Goal: Transaction & Acquisition: Book appointment/travel/reservation

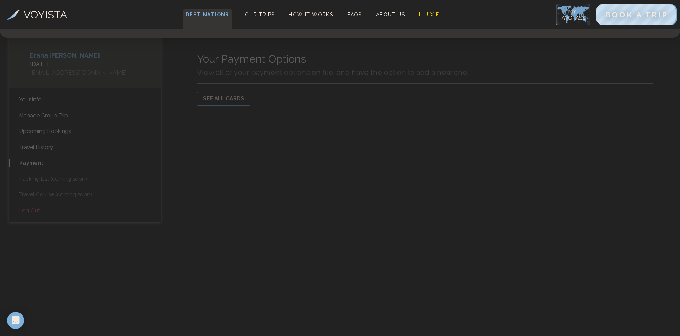
click at [204, 9] on span "Destinations" at bounding box center [207, 19] width 49 height 21
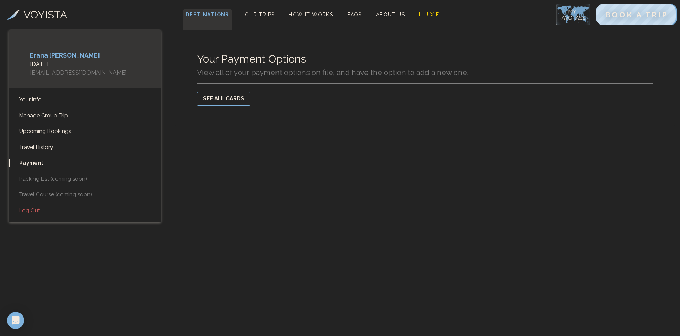
click at [211, 16] on span "Destinations" at bounding box center [207, 19] width 49 height 21
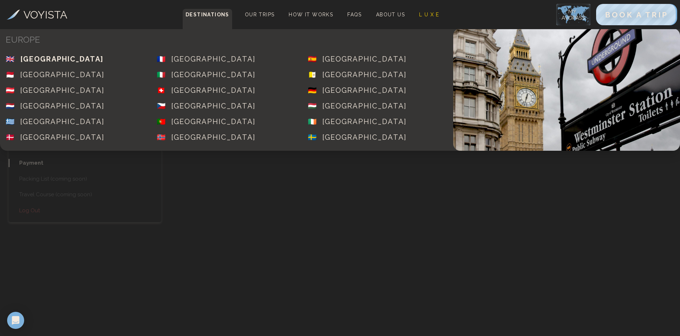
click at [75, 60] on div "[GEOGRAPHIC_DATA]" at bounding box center [61, 59] width 83 height 10
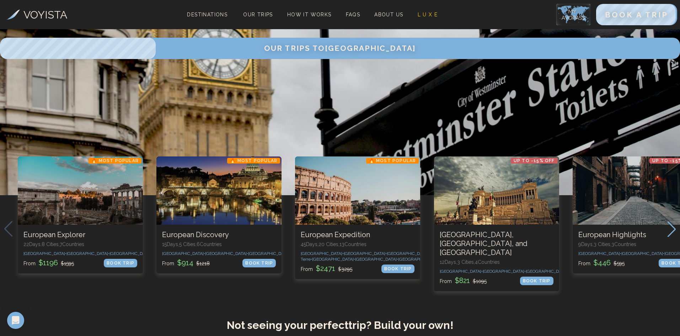
scroll to position [142, 0]
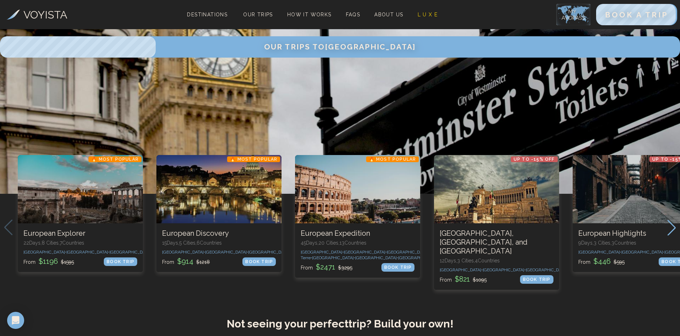
click at [670, 235] on icon "Next slide" at bounding box center [672, 228] width 10 height 16
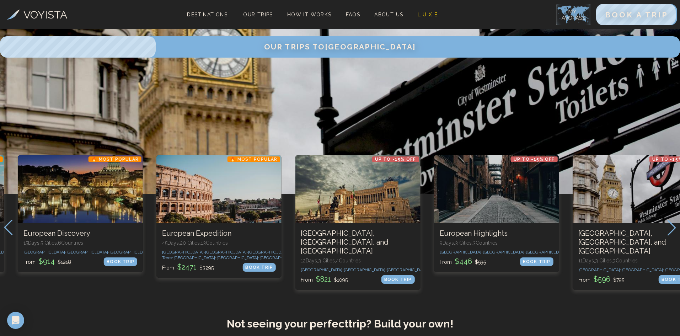
click at [670, 235] on icon "Next slide" at bounding box center [672, 228] width 10 height 16
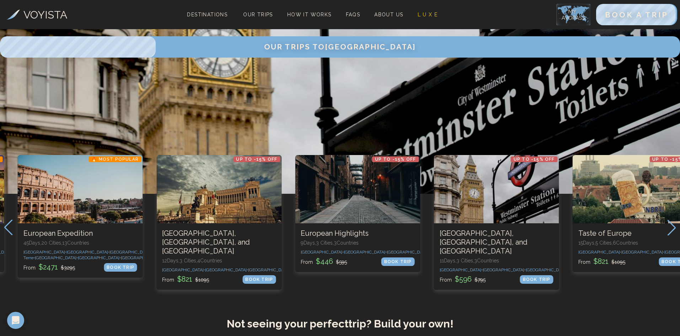
click at [670, 235] on icon "Next slide" at bounding box center [672, 228] width 10 height 16
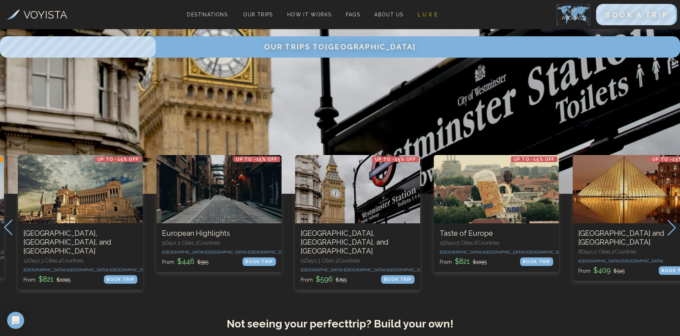
click at [670, 235] on icon "Next slide" at bounding box center [672, 228] width 10 height 16
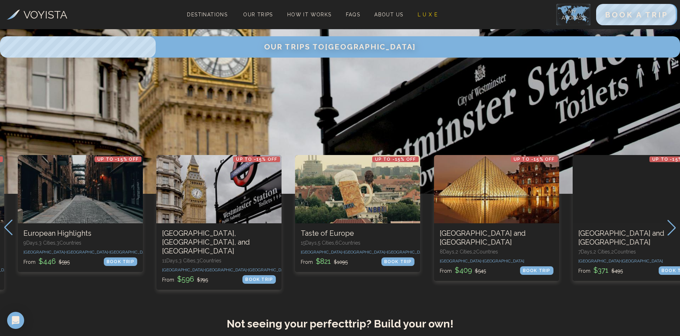
click at [670, 235] on icon "Next slide" at bounding box center [672, 228] width 10 height 16
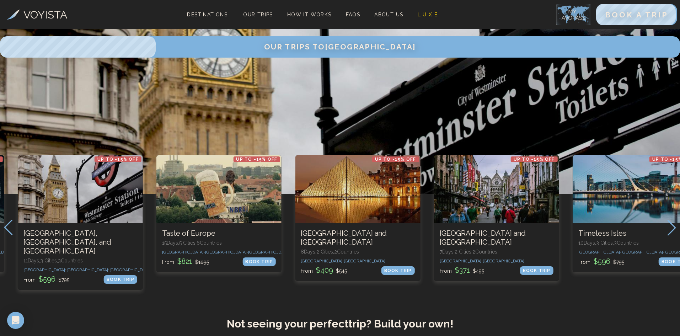
click at [670, 235] on icon "Next slide" at bounding box center [672, 228] width 10 height 16
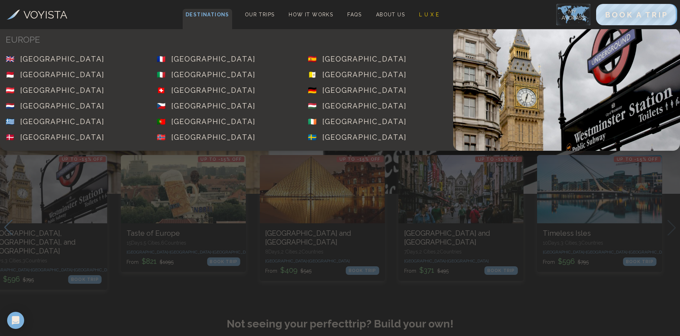
click at [215, 12] on span "Destinations" at bounding box center [207, 19] width 49 height 21
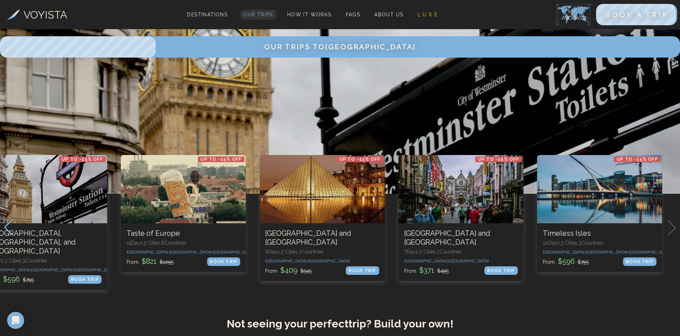
click at [267, 12] on span "Our Trips" at bounding box center [258, 15] width 30 height 6
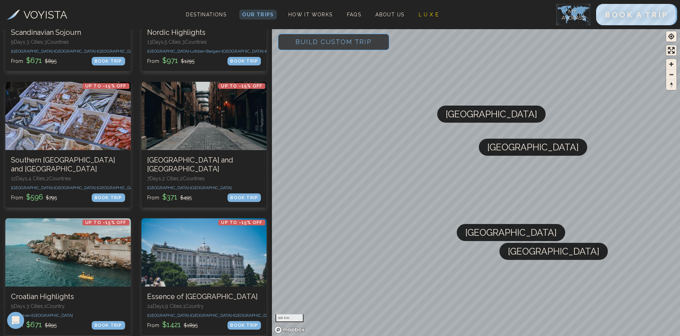
scroll to position [1564, 0]
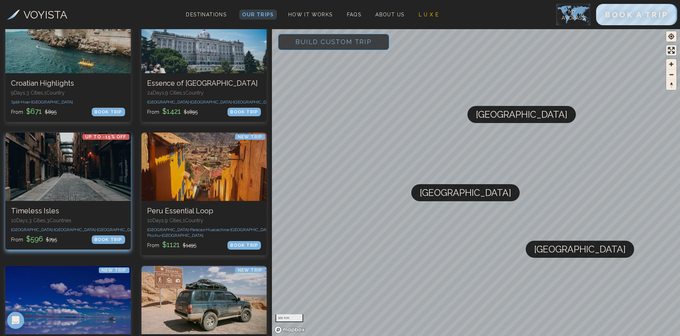
click at [75, 140] on div at bounding box center [67, 167] width 125 height 68
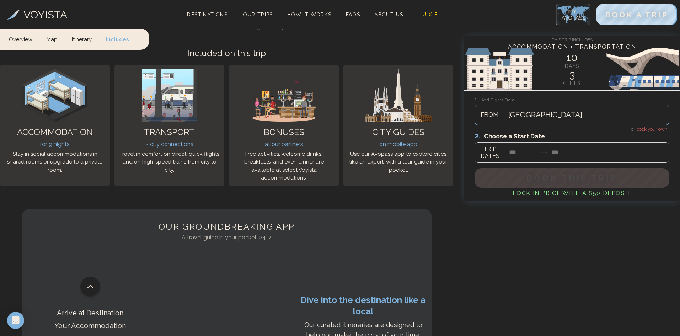
scroll to position [1421, 0]
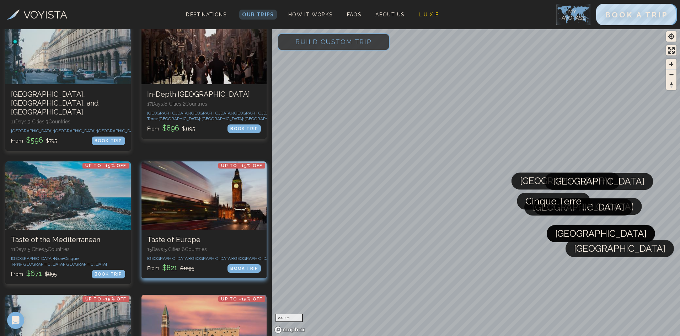
scroll to position [628, 0]
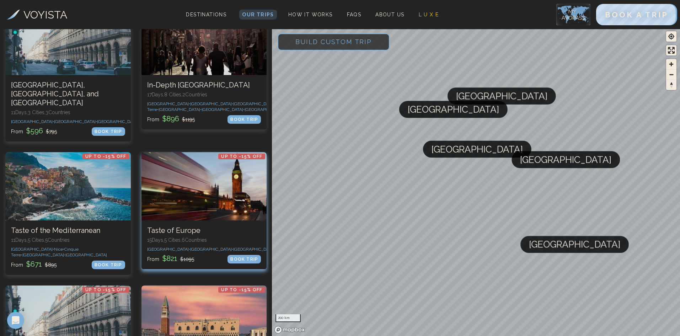
click at [192, 193] on div at bounding box center [203, 186] width 125 height 68
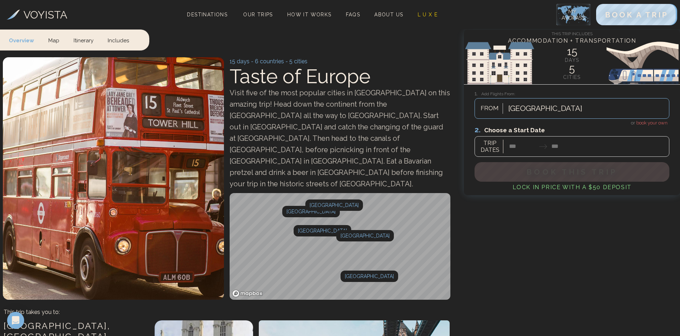
click at [81, 39] on link "Itinerary" at bounding box center [83, 39] width 34 height 21
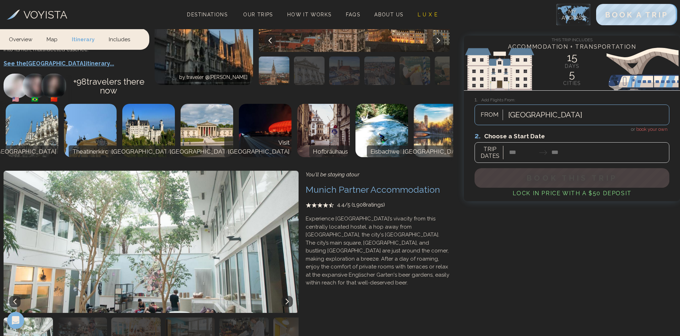
scroll to position [1889, 0]
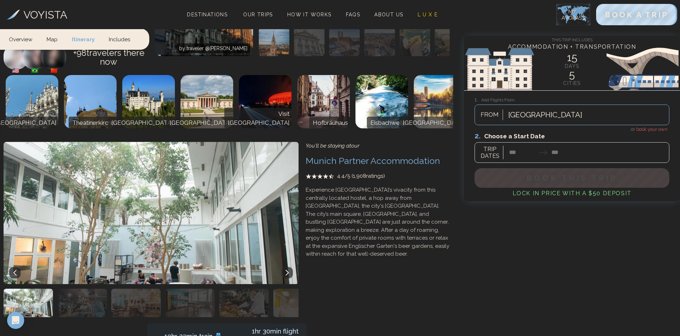
click at [285, 270] on icon at bounding box center [287, 273] width 6 height 6
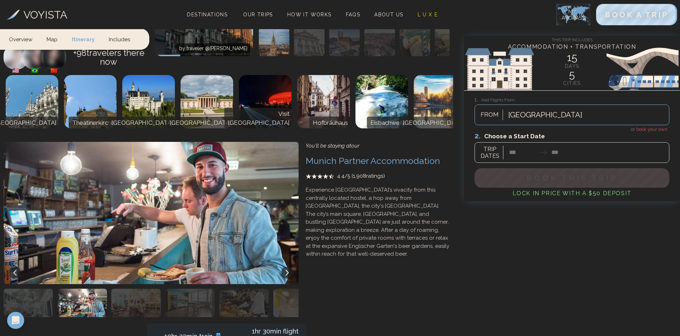
click at [285, 270] on icon at bounding box center [287, 273] width 6 height 6
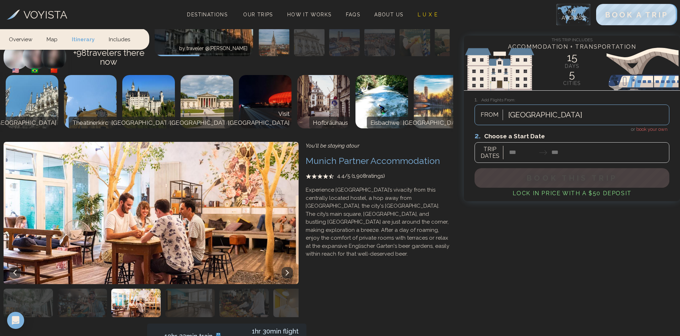
click at [285, 270] on icon at bounding box center [287, 273] width 6 height 6
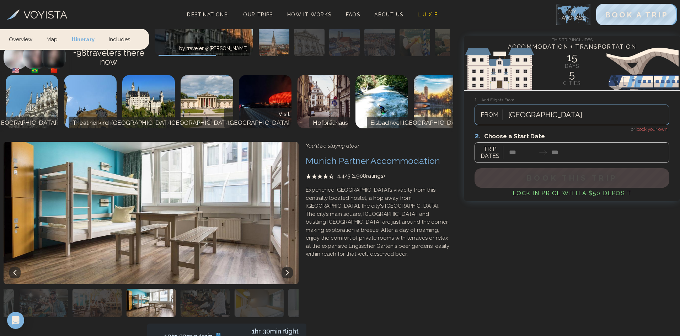
click at [285, 270] on icon at bounding box center [287, 273] width 6 height 6
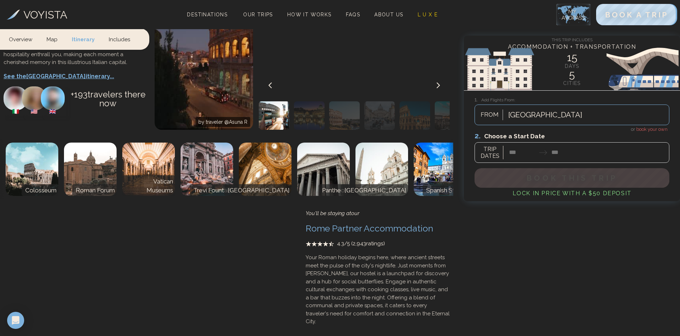
scroll to position [2351, 0]
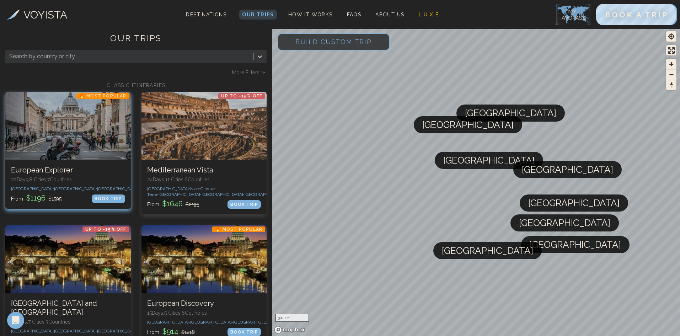
click at [95, 124] on div at bounding box center [67, 126] width 125 height 68
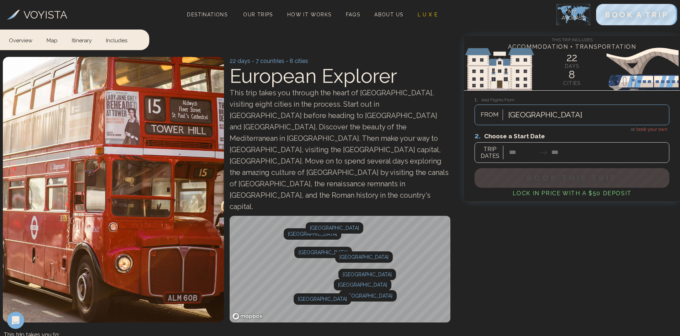
click at [514, 154] on div at bounding box center [571, 147] width 195 height 32
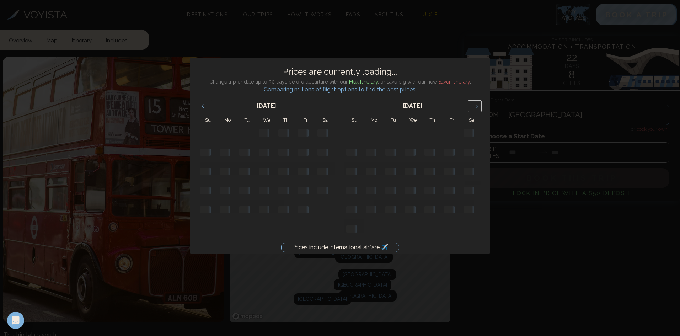
click at [475, 107] on icon "Move forward to switch to the next month." at bounding box center [474, 106] width 7 height 7
click at [561, 155] on div "Prices include international airfare ✈️ Prices are currently loading... Change …" at bounding box center [340, 168] width 680 height 336
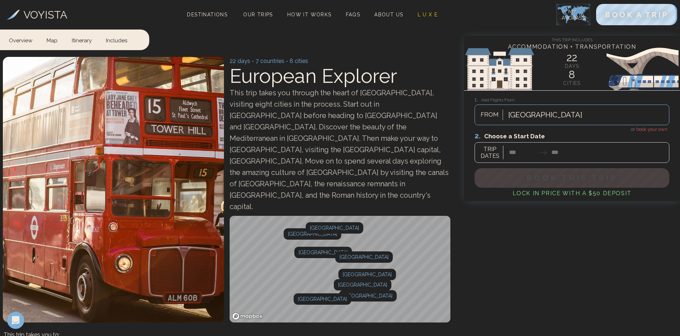
click at [516, 155] on div at bounding box center [571, 147] width 195 height 32
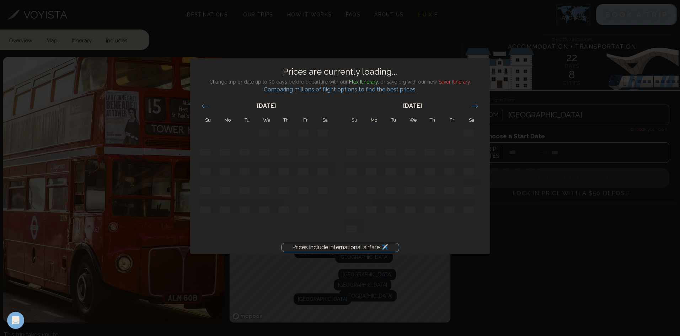
click at [555, 156] on div "Prices include international airfare ✈️ Prices are currently loading... Change …" at bounding box center [340, 168] width 680 height 336
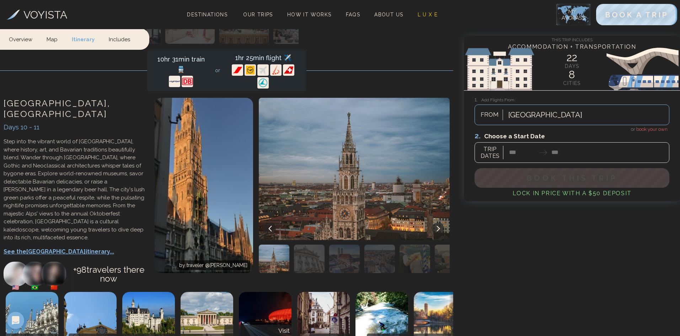
scroll to position [1848, 0]
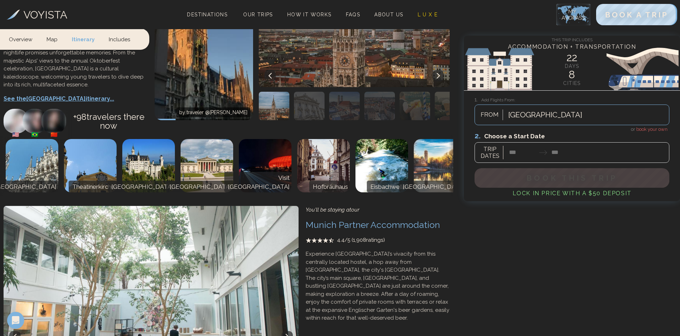
click at [110, 250] on img at bounding box center [148, 277] width 301 height 142
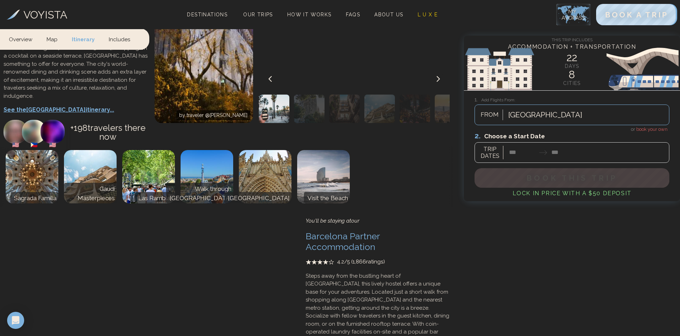
scroll to position [3767, 0]
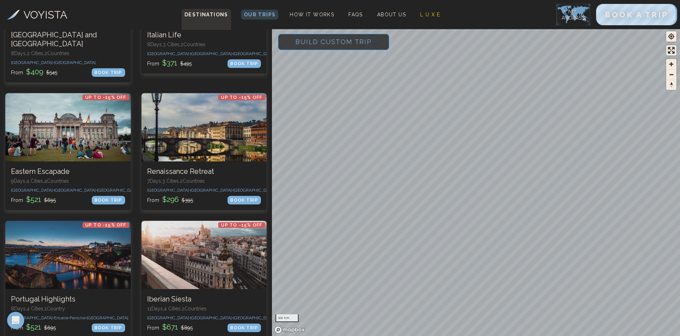
scroll to position [888, 0]
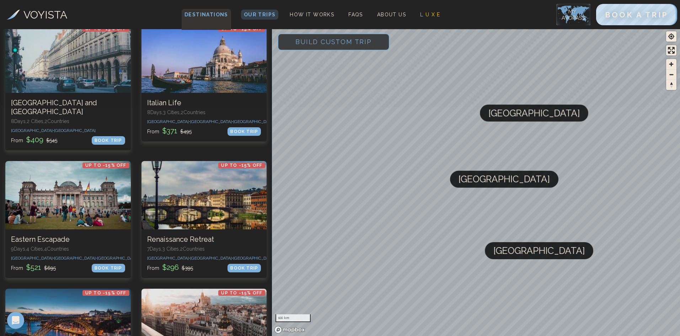
click at [214, 18] on span "Destinations" at bounding box center [206, 19] width 49 height 21
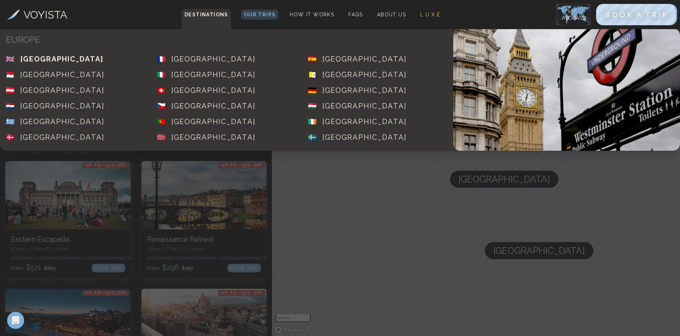
click at [43, 57] on div "[GEOGRAPHIC_DATA]" at bounding box center [61, 59] width 83 height 10
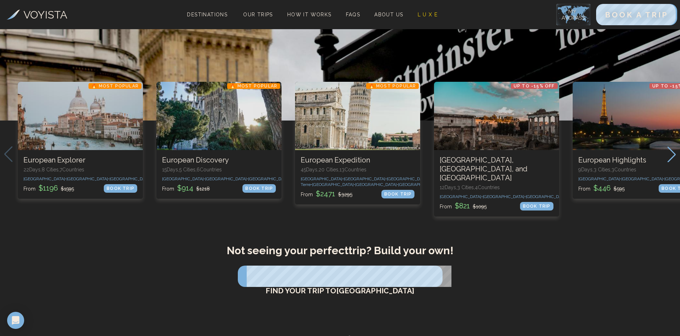
scroll to position [213, 0]
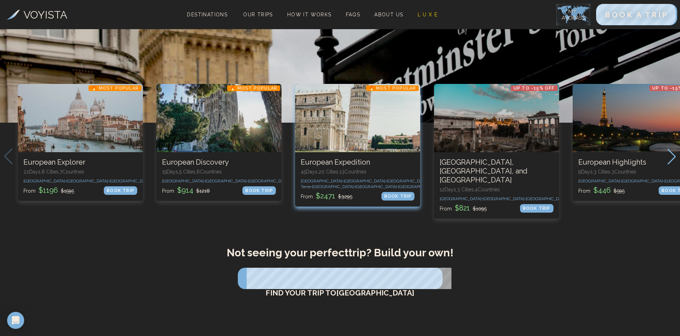
click at [441, 189] on span "[GEOGRAPHIC_DATA] •" at bounding box center [462, 186] width 43 height 5
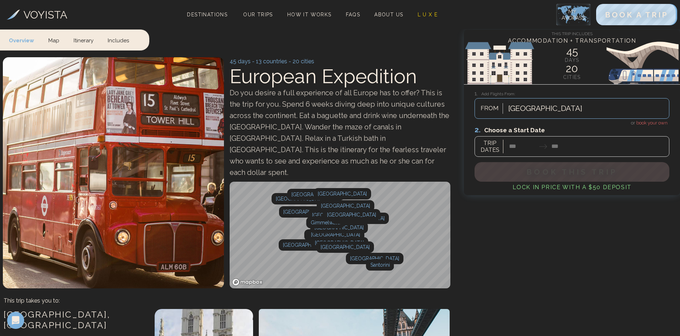
click at [113, 41] on link "Includes" at bounding box center [119, 39] width 36 height 21
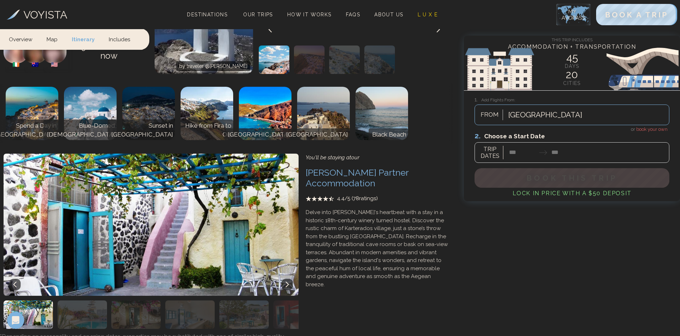
scroll to position [9428, 0]
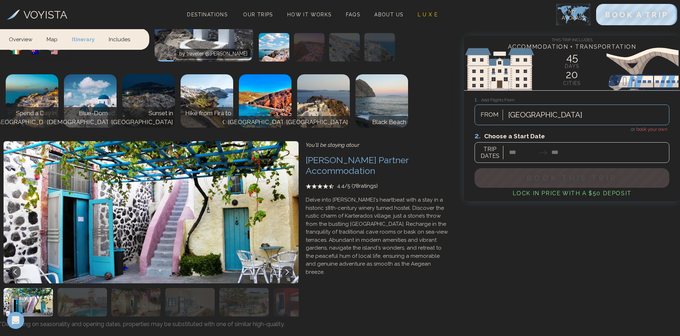
click at [287, 269] on icon at bounding box center [287, 272] width 3 height 6
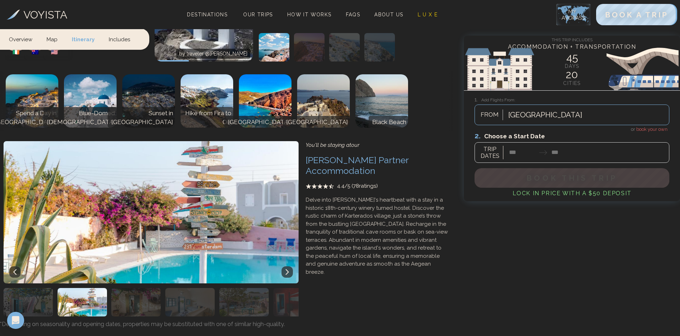
click at [287, 269] on icon at bounding box center [287, 272] width 3 height 6
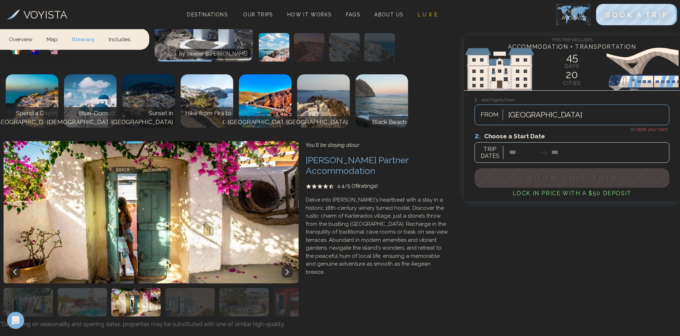
click at [287, 269] on icon at bounding box center [287, 272] width 3 height 6
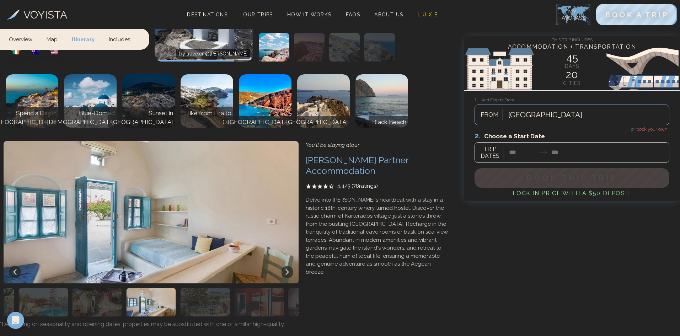
click at [287, 269] on icon at bounding box center [287, 272] width 3 height 6
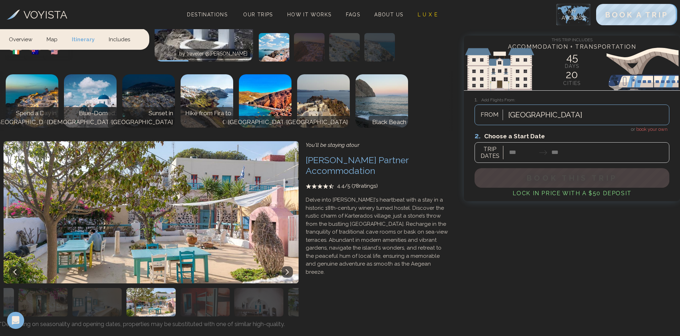
click at [287, 269] on icon at bounding box center [287, 272] width 3 height 6
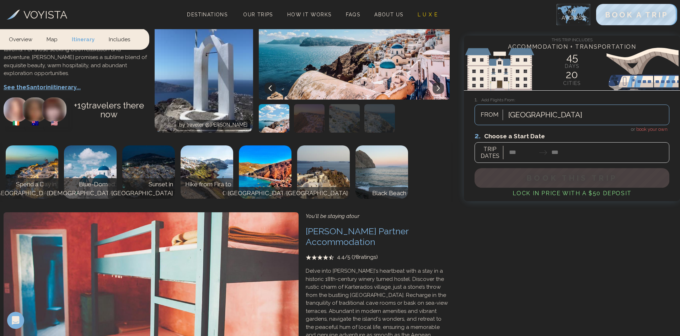
scroll to position [9215, 0]
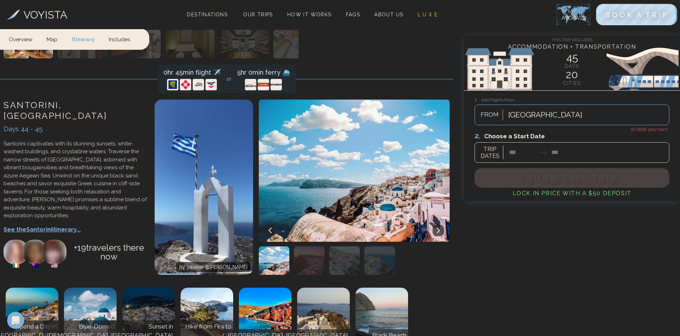
click at [516, 155] on div at bounding box center [571, 147] width 195 height 32
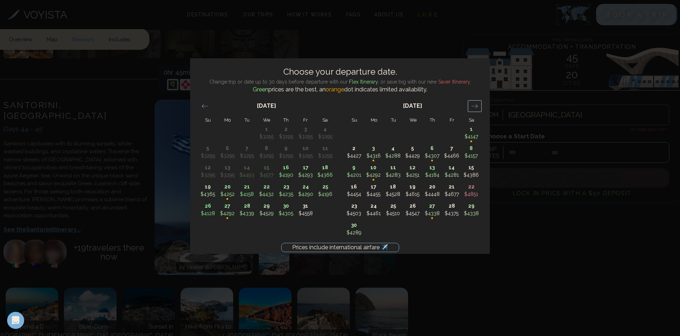
click at [478, 104] on icon "Move forward to switch to the next month." at bounding box center [474, 106] width 7 height 7
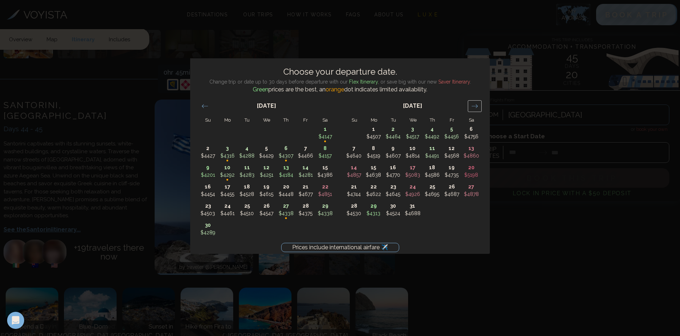
click at [478, 104] on icon "Move forward to switch to the next month." at bounding box center [474, 106] width 7 height 7
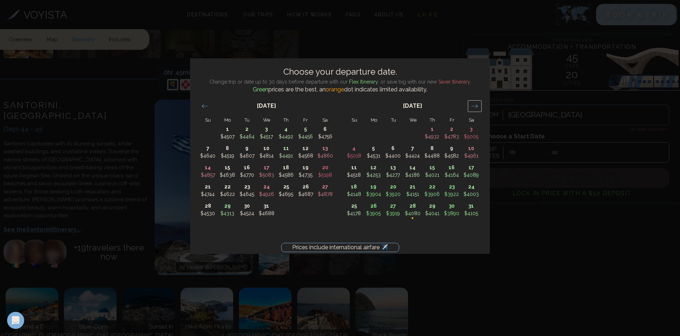
click at [478, 104] on icon "Move forward to switch to the next month." at bounding box center [474, 106] width 7 height 7
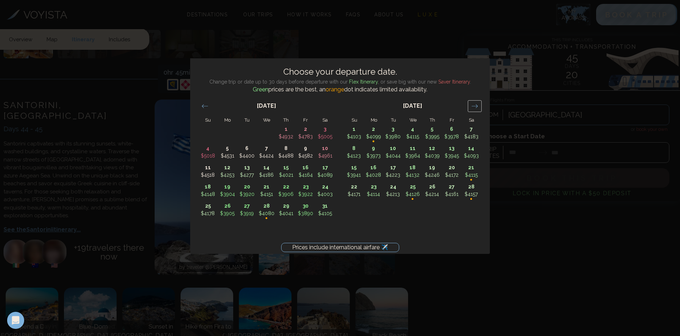
click at [478, 104] on icon "Move forward to switch to the next month." at bounding box center [474, 106] width 7 height 7
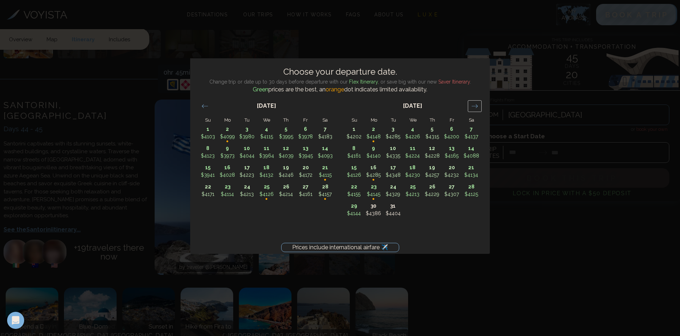
click at [478, 104] on icon "Move forward to switch to the next month." at bounding box center [474, 106] width 7 height 7
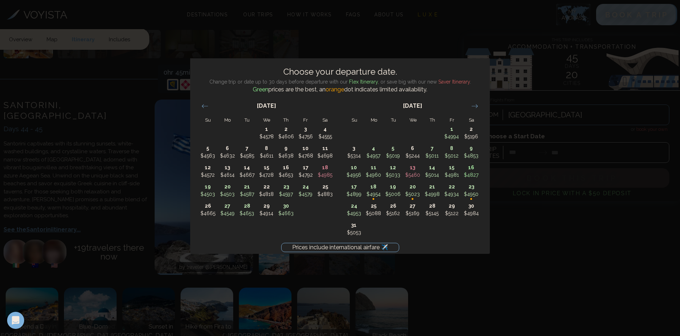
click at [632, 265] on div "Prices include international airfare ✈️ Choose your departure date. Change trip…" at bounding box center [340, 168] width 680 height 336
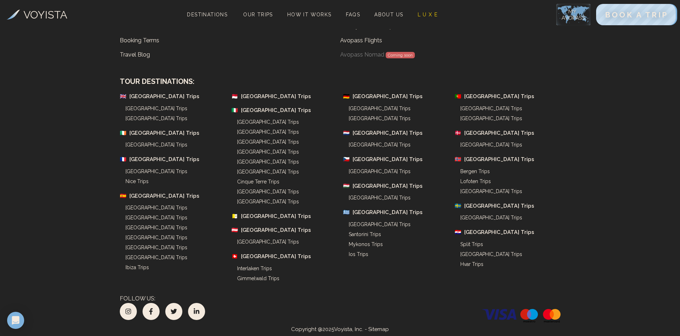
scroll to position [213, 0]
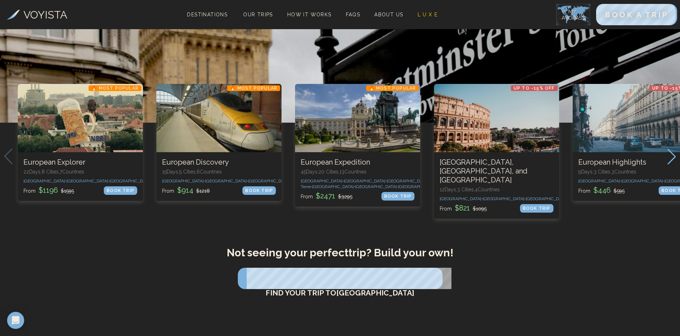
click at [671, 164] on icon "Next slide" at bounding box center [672, 157] width 10 height 16
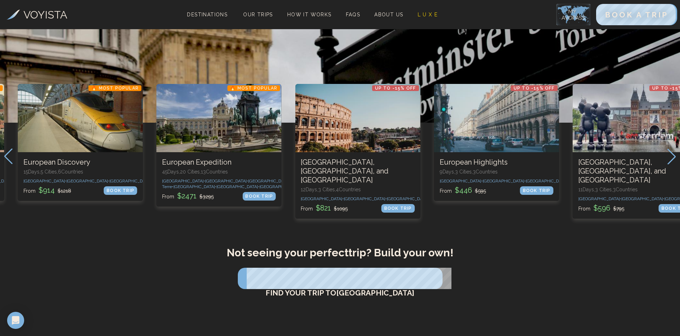
click at [671, 164] on icon "Next slide" at bounding box center [672, 157] width 10 height 16
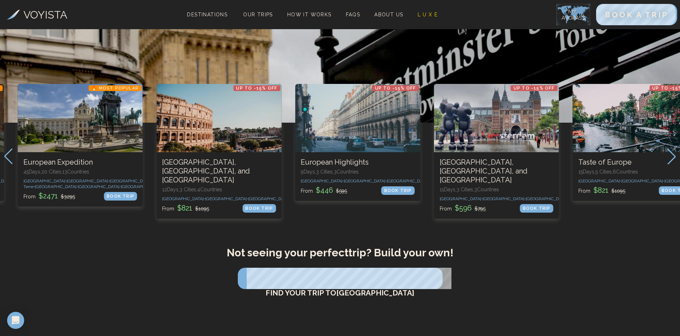
click at [671, 164] on icon "Next slide" at bounding box center [672, 157] width 10 height 16
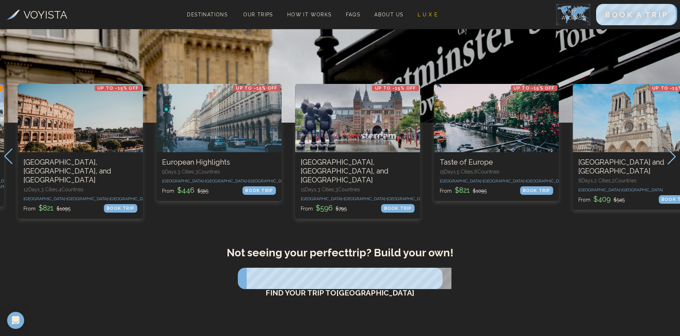
click at [671, 164] on icon "Next slide" at bounding box center [672, 157] width 10 height 16
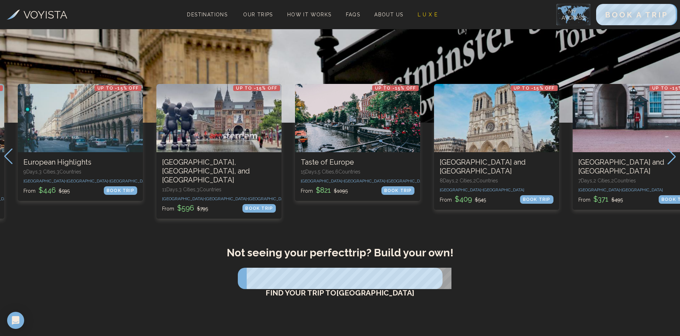
click at [671, 164] on icon "Next slide" at bounding box center [672, 157] width 10 height 16
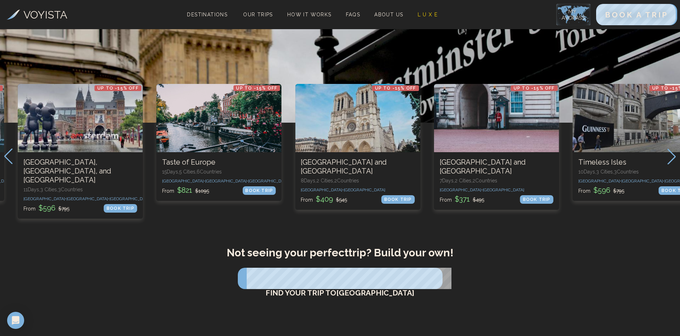
click at [671, 164] on icon "Next slide" at bounding box center [672, 157] width 10 height 16
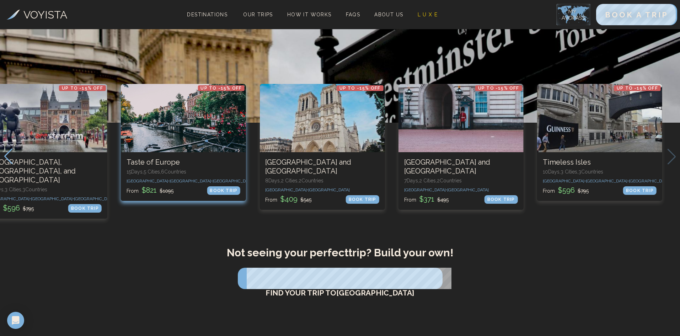
click at [197, 131] on div "7 / 10" at bounding box center [183, 118] width 125 height 68
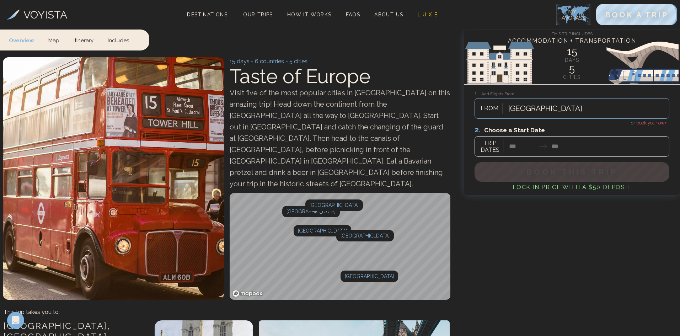
click at [517, 144] on div at bounding box center [571, 141] width 195 height 32
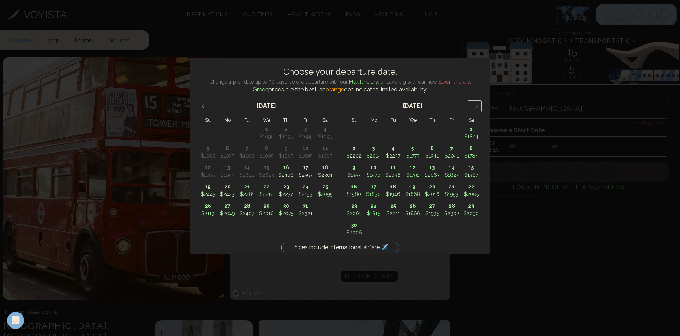
click at [478, 110] on div "Move forward to switch to the next month." at bounding box center [475, 106] width 14 height 12
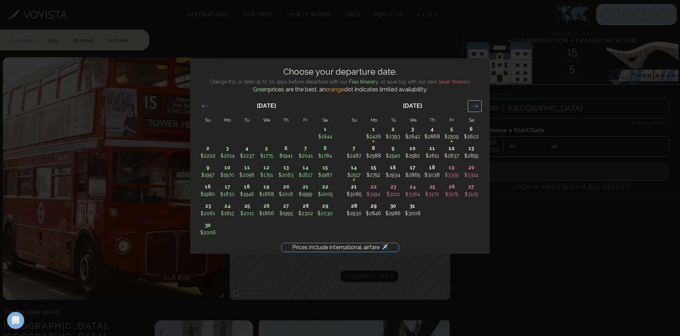
click at [478, 110] on div "Move forward to switch to the next month." at bounding box center [475, 106] width 14 height 12
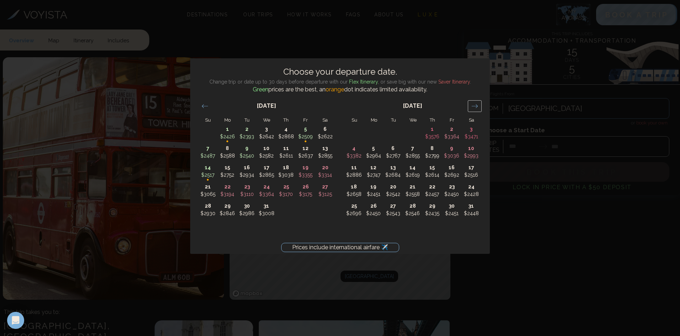
click at [478, 110] on div "Move forward to switch to the next month." at bounding box center [475, 106] width 14 height 12
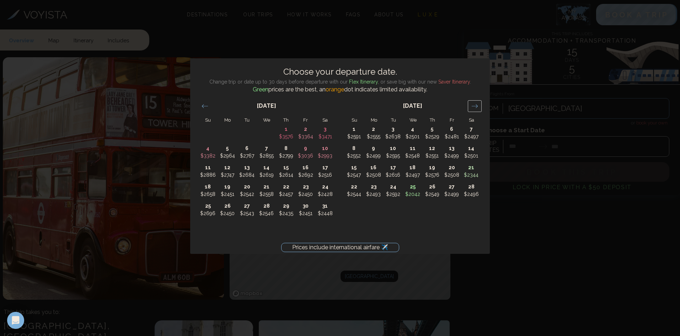
click at [478, 110] on div "Move forward to switch to the next month." at bounding box center [475, 106] width 14 height 12
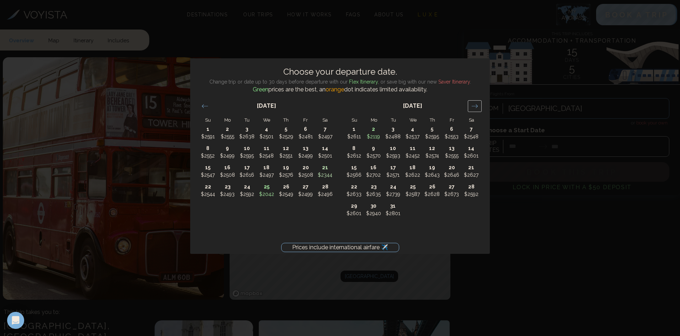
click at [478, 110] on div "Move forward to switch to the next month." at bounding box center [475, 106] width 14 height 12
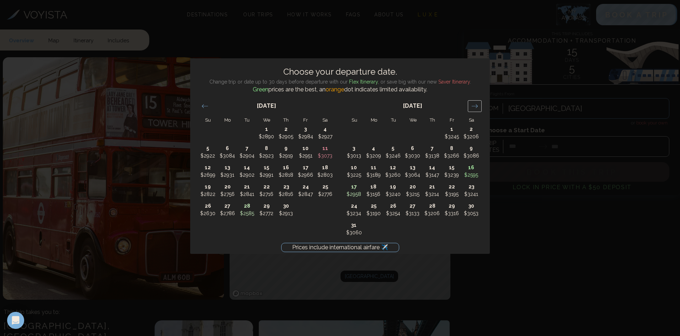
click at [478, 110] on div "Move forward to switch to the next month." at bounding box center [475, 106] width 14 height 12
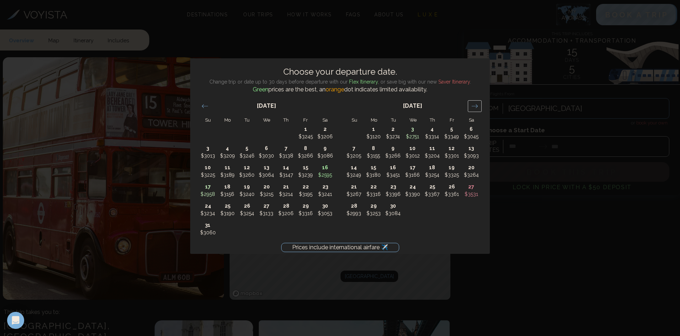
click at [478, 110] on div "Move forward to switch to the next month." at bounding box center [475, 106] width 14 height 12
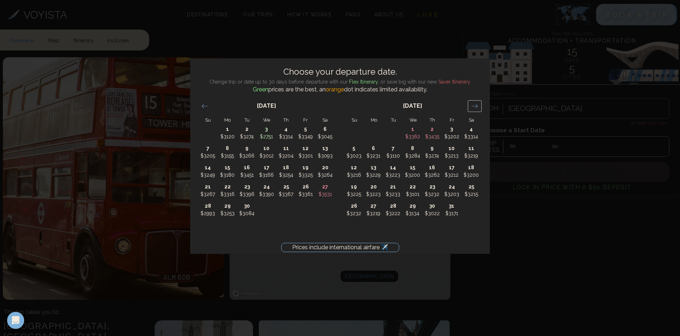
click at [478, 110] on div "Move forward to switch to the next month." at bounding box center [475, 106] width 14 height 12
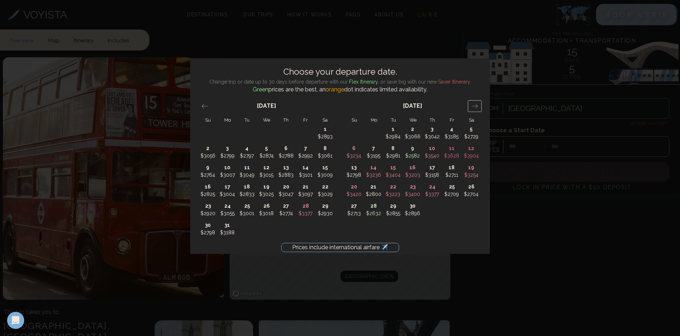
click at [478, 110] on div "Move forward to switch to the next month." at bounding box center [475, 106] width 14 height 12
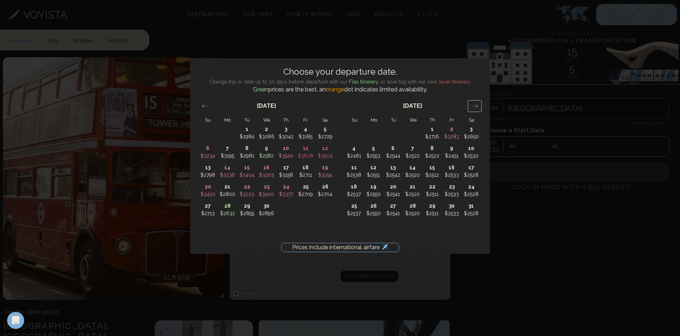
click at [478, 110] on div "Move forward to switch to the next month." at bounding box center [475, 106] width 14 height 12
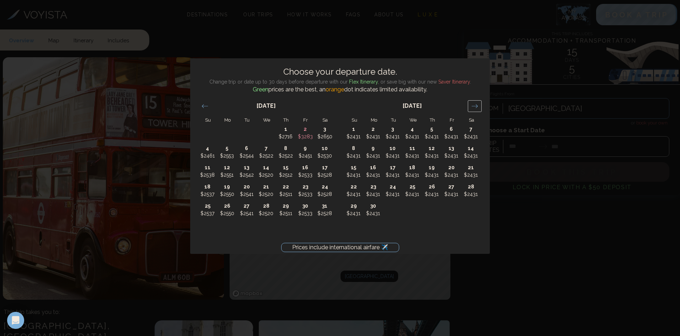
click at [478, 110] on div "Move forward to switch to the next month." at bounding box center [475, 106] width 14 height 12
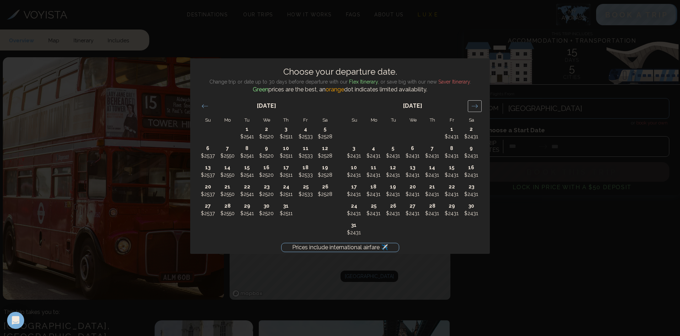
click at [478, 110] on div "Move forward to switch to the next month." at bounding box center [475, 106] width 14 height 12
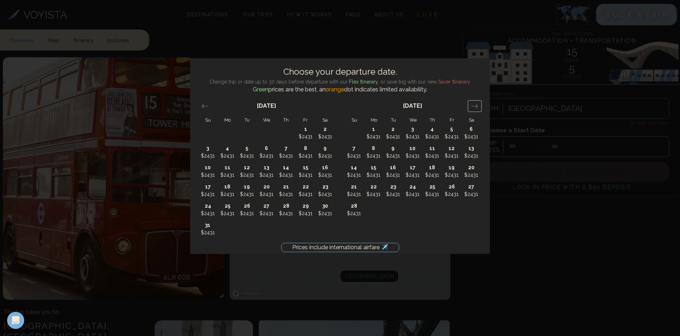
click at [478, 110] on div "Move forward to switch to the next month." at bounding box center [475, 106] width 14 height 12
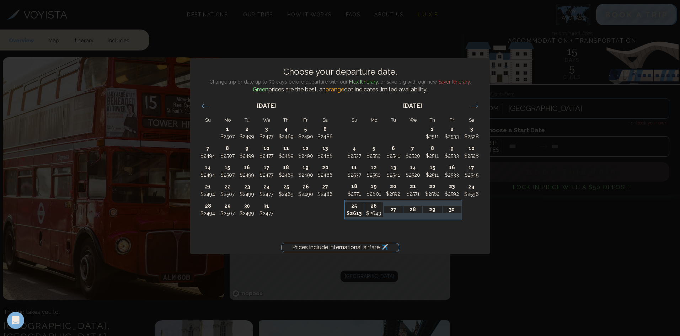
click at [353, 210] on p "$2613" at bounding box center [354, 213] width 19 height 7
type input "********"
type input "*******"
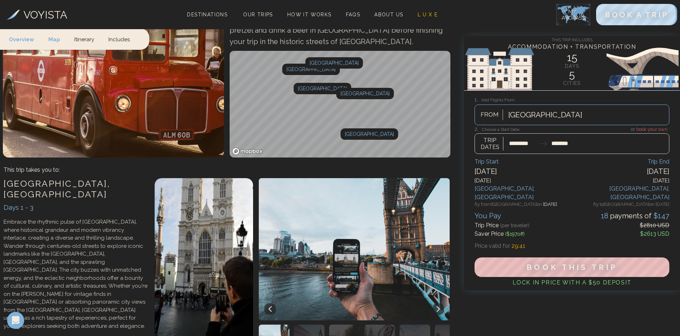
scroll to position [35, 0]
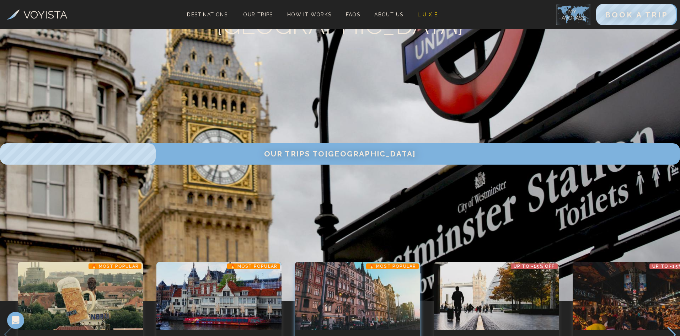
scroll to position [213, 0]
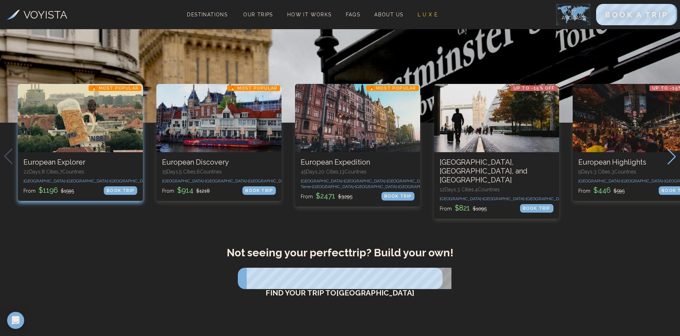
click at [76, 139] on div "1 / 10" at bounding box center [80, 118] width 125 height 68
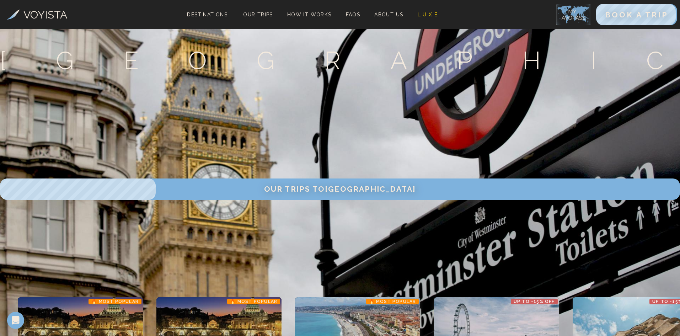
scroll to position [213, 0]
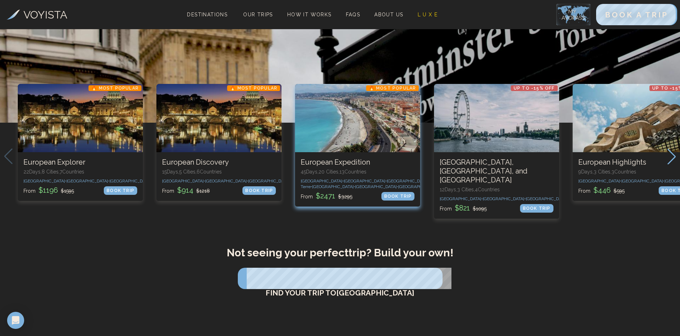
click at [350, 137] on div "3 / 10" at bounding box center [357, 118] width 125 height 68
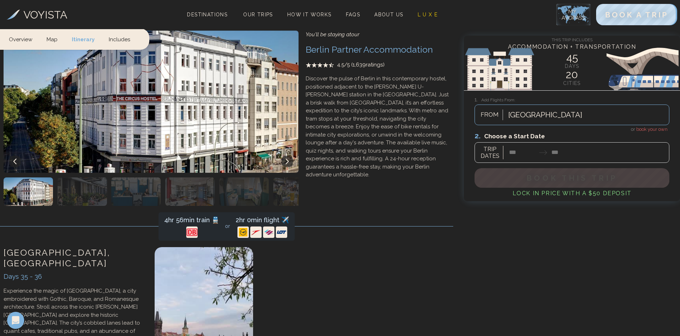
scroll to position [7000, 0]
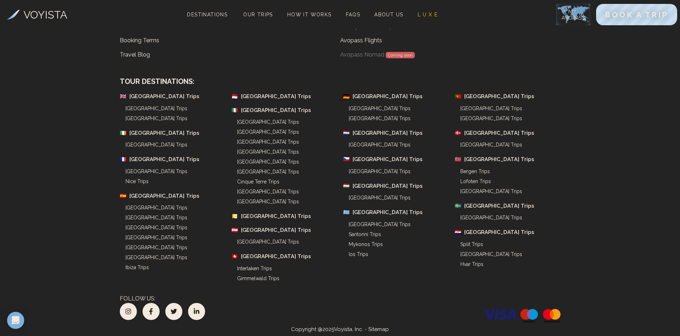
scroll to position [213, 0]
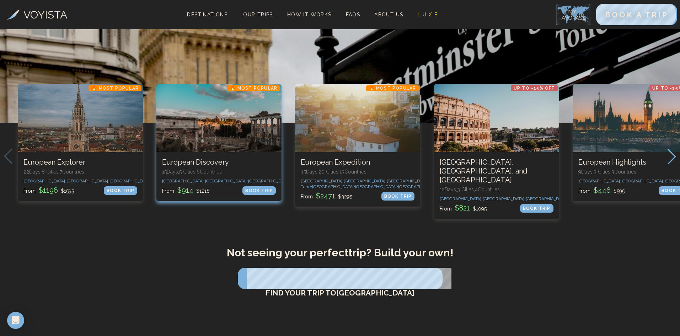
click at [215, 141] on div "2 / 10" at bounding box center [218, 118] width 125 height 68
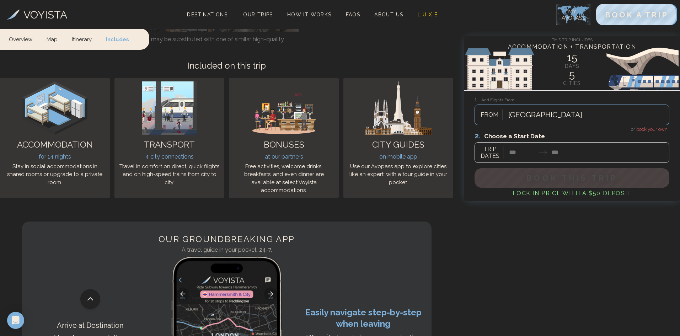
scroll to position [2452, 0]
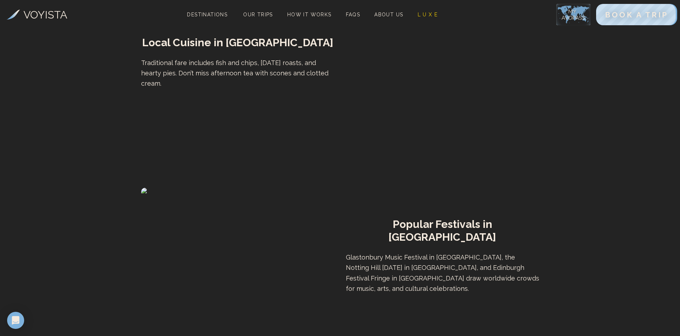
scroll to position [213, 0]
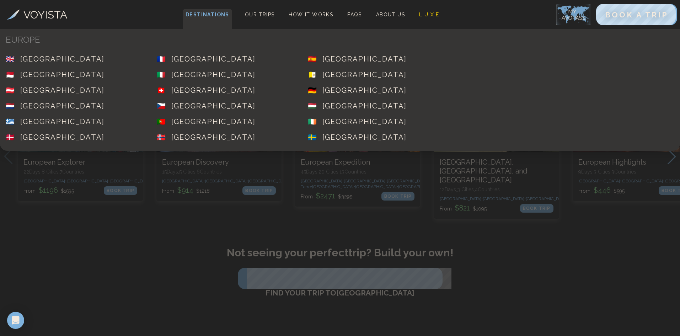
click at [197, 14] on span "Destinations" at bounding box center [207, 19] width 49 height 21
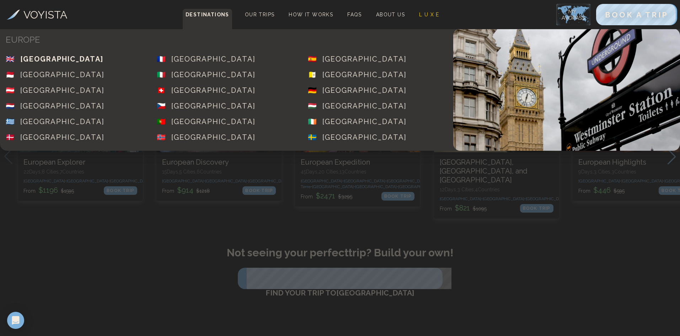
click at [37, 57] on div "[GEOGRAPHIC_DATA]" at bounding box center [61, 59] width 83 height 10
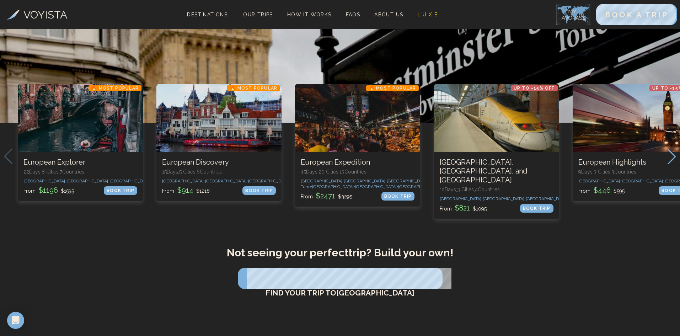
click at [667, 164] on icon "Next slide" at bounding box center [672, 157] width 10 height 16
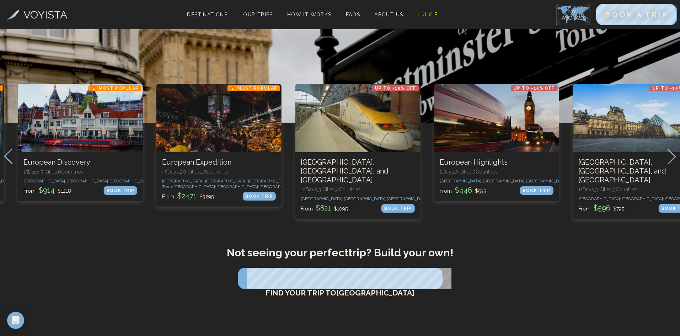
click at [667, 164] on icon "Next slide" at bounding box center [672, 157] width 10 height 16
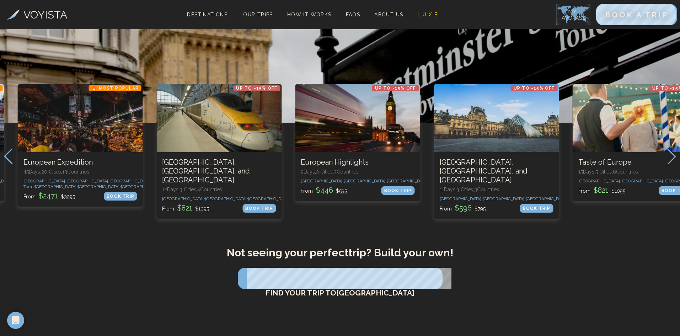
click at [667, 164] on icon "Next slide" at bounding box center [672, 157] width 10 height 16
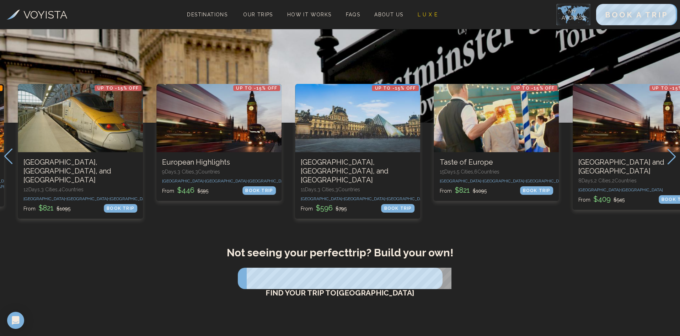
click at [667, 164] on icon "Next slide" at bounding box center [672, 157] width 10 height 16
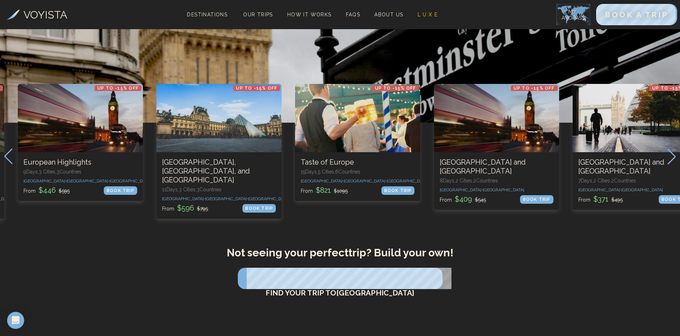
click at [667, 164] on icon "Next slide" at bounding box center [672, 157] width 10 height 16
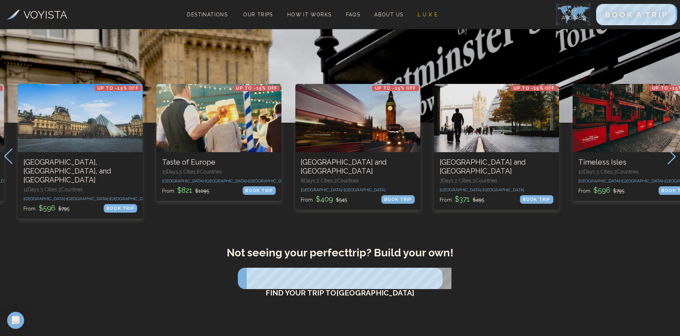
click at [667, 164] on icon "Next slide" at bounding box center [672, 157] width 10 height 16
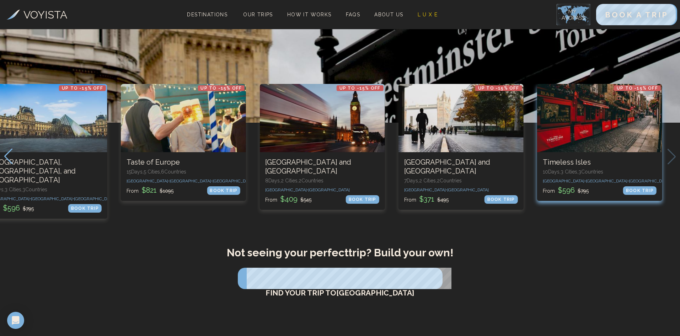
click at [592, 138] on div "10 / 10" at bounding box center [599, 118] width 125 height 68
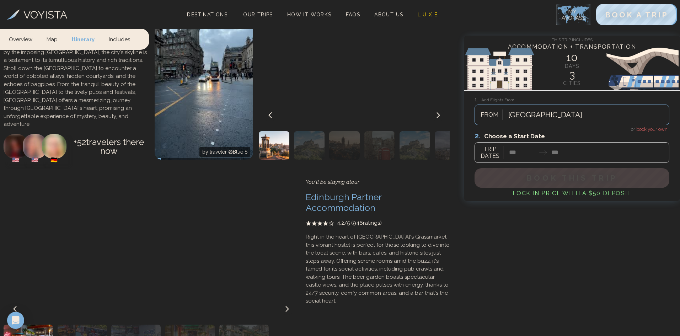
scroll to position [781, 0]
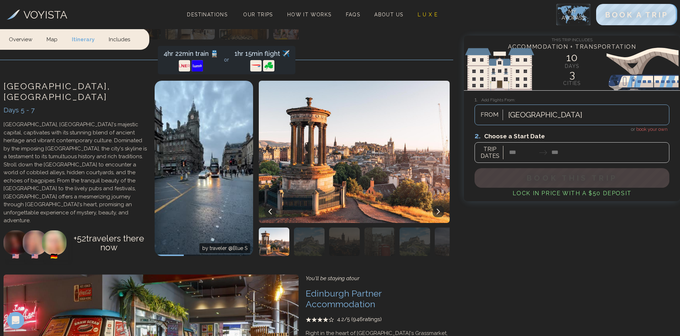
click at [441, 209] on icon at bounding box center [438, 212] width 6 height 6
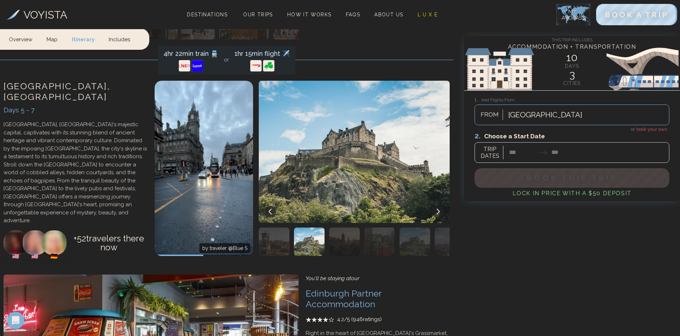
click at [441, 209] on icon at bounding box center [438, 212] width 6 height 6
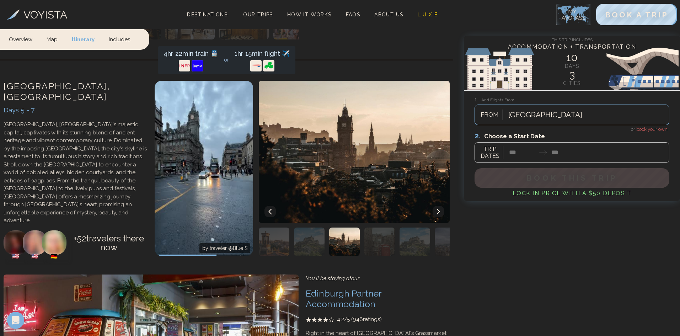
click at [441, 209] on icon at bounding box center [438, 212] width 6 height 6
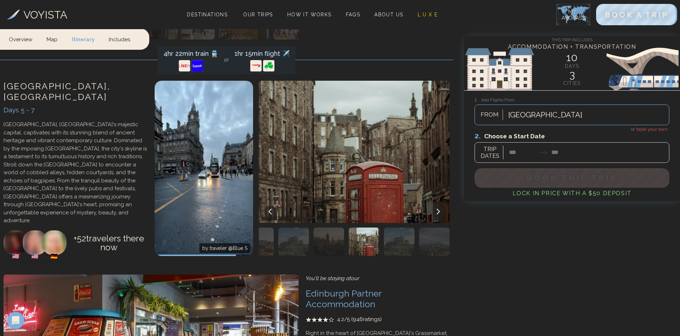
click at [441, 209] on icon at bounding box center [438, 212] width 6 height 6
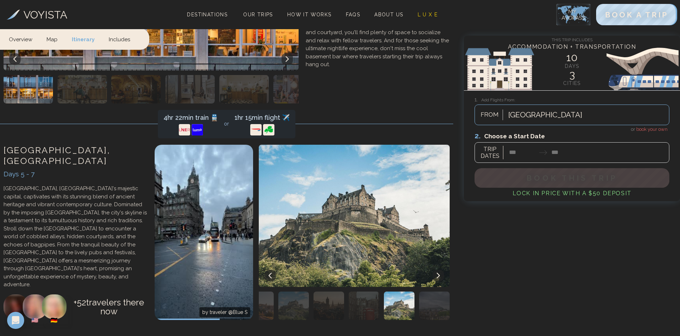
scroll to position [639, 0]
